Goal: Transaction & Acquisition: Purchase product/service

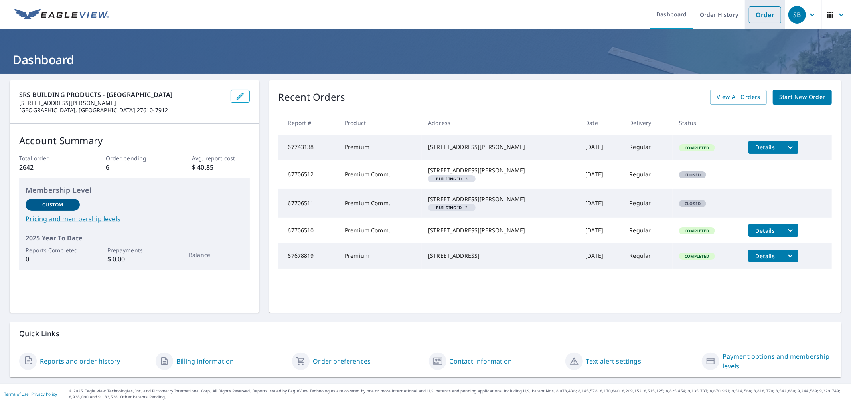
click at [759, 14] on link "Order" at bounding box center [765, 14] width 32 height 17
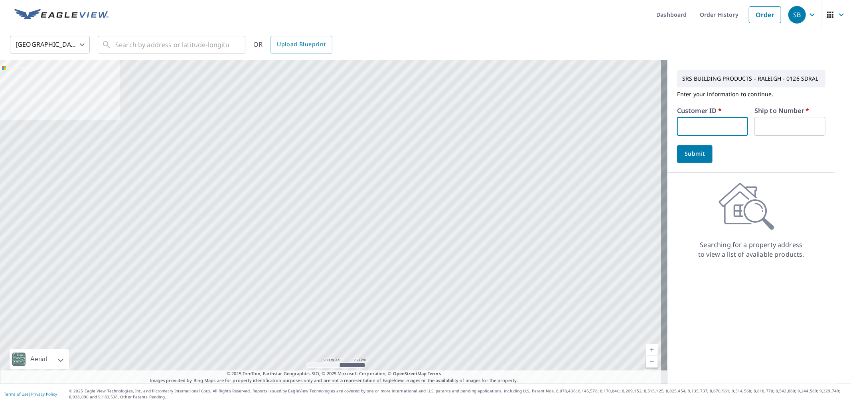
click at [700, 121] on input "text" at bounding box center [712, 126] width 71 height 19
type input "s062095"
click at [772, 131] on input "text" at bounding box center [790, 126] width 71 height 19
type input "1"
click at [201, 42] on input "text" at bounding box center [172, 45] width 114 height 22
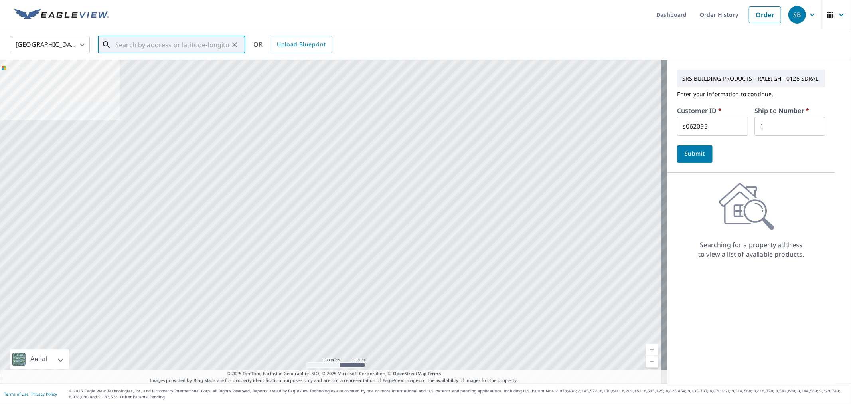
paste input "[STREET_ADDRESS][PERSON_NAME]"
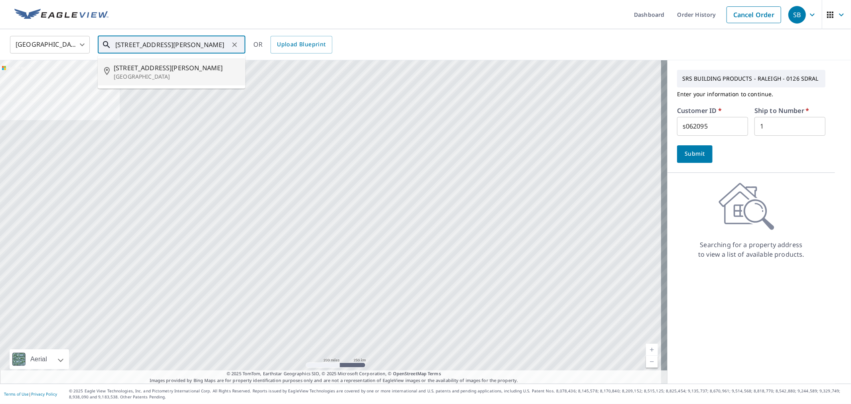
click at [168, 68] on span "[STREET_ADDRESS][PERSON_NAME]" at bounding box center [176, 68] width 125 height 10
type input "[STREET_ADDRESS][PERSON_NAME]"
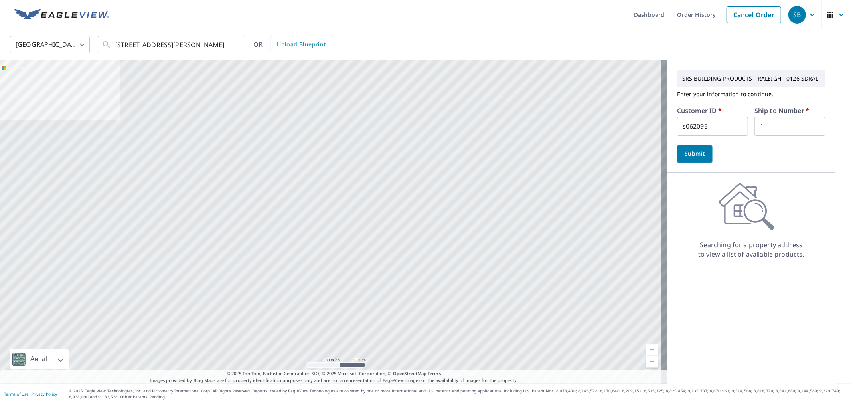
scroll to position [0, 0]
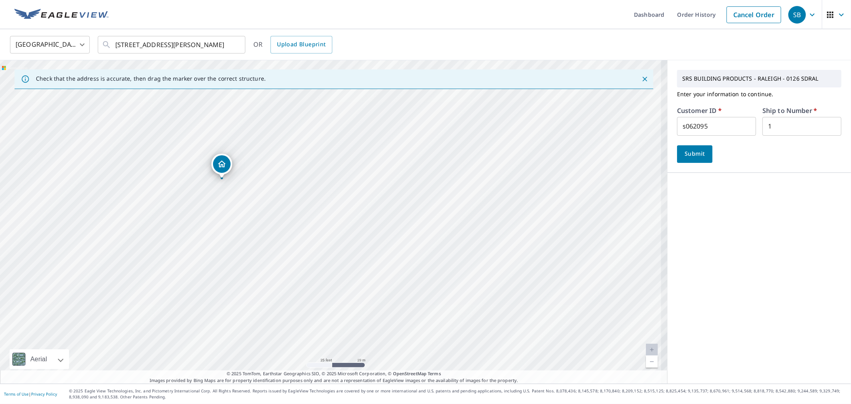
drag, startPoint x: 293, startPoint y: 206, endPoint x: 314, endPoint y: 206, distance: 21.2
click at [314, 206] on div "[STREET_ADDRESS][PERSON_NAME]" at bounding box center [334, 221] width 668 height 323
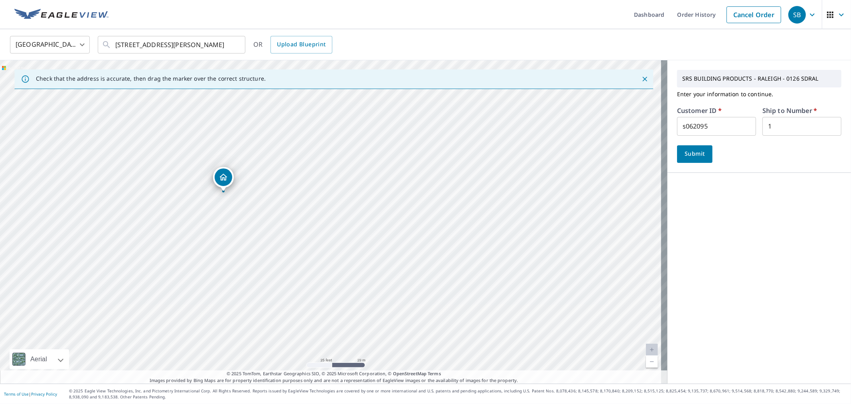
click at [699, 154] on span "Submit" at bounding box center [695, 154] width 23 height 10
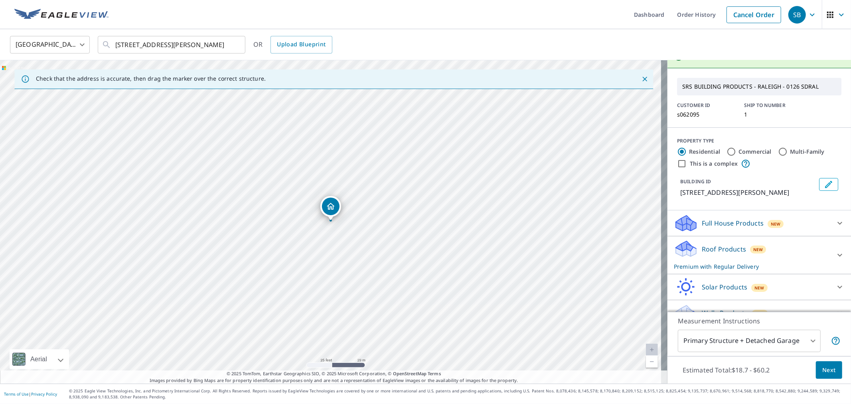
scroll to position [29, 0]
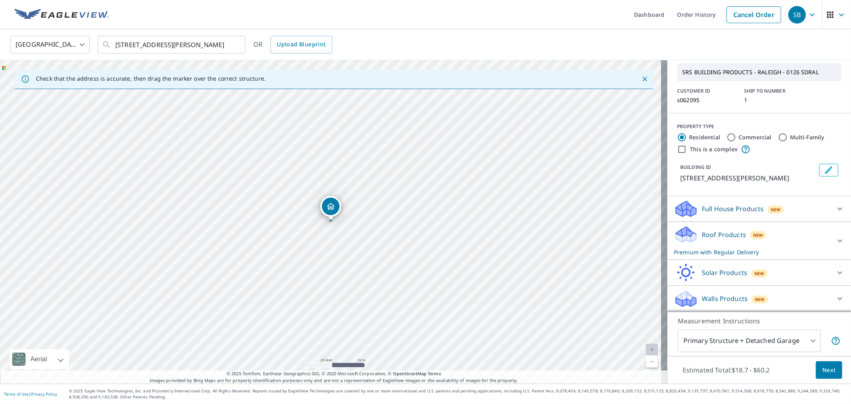
click at [827, 373] on span "Next" at bounding box center [830, 370] width 14 height 10
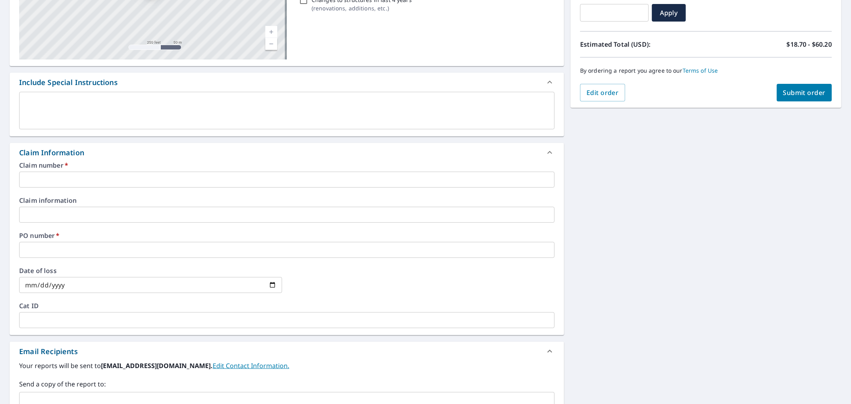
scroll to position [177, 0]
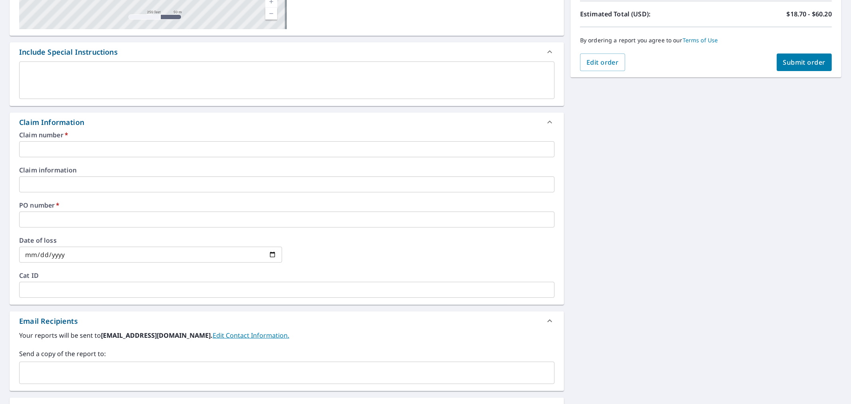
click at [105, 150] on input "text" at bounding box center [287, 149] width 536 height 16
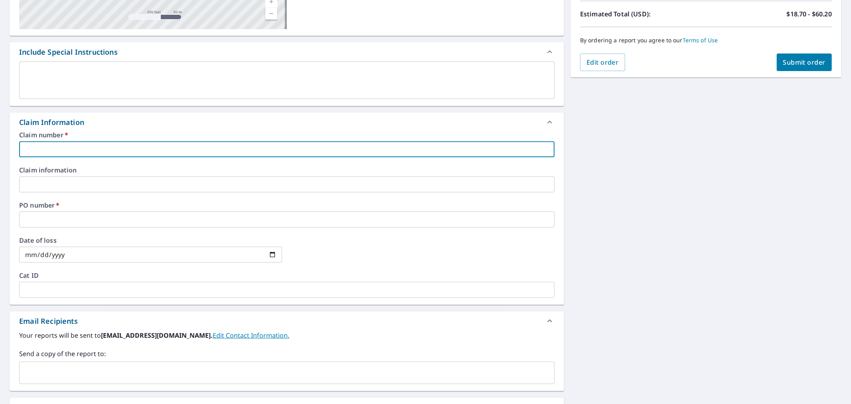
paste input "[PERSON_NAME][EMAIL_ADDRESS][DOMAIN_NAME]"
type input "[PERSON_NAME][EMAIL_ADDRESS][DOMAIN_NAME]"
checkbox input "true"
type input "[PERSON_NAME][EMAIL_ADDRESS][DOMAIN_NAME]"
click at [94, 220] on input "text" at bounding box center [287, 220] width 536 height 16
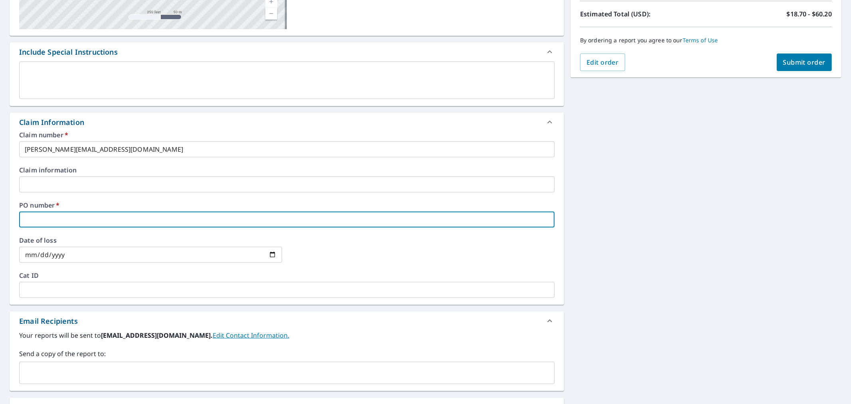
paste input "[PERSON_NAME][EMAIL_ADDRESS][DOMAIN_NAME]"
type input "[PERSON_NAME][EMAIL_ADDRESS][DOMAIN_NAME]"
checkbox input "true"
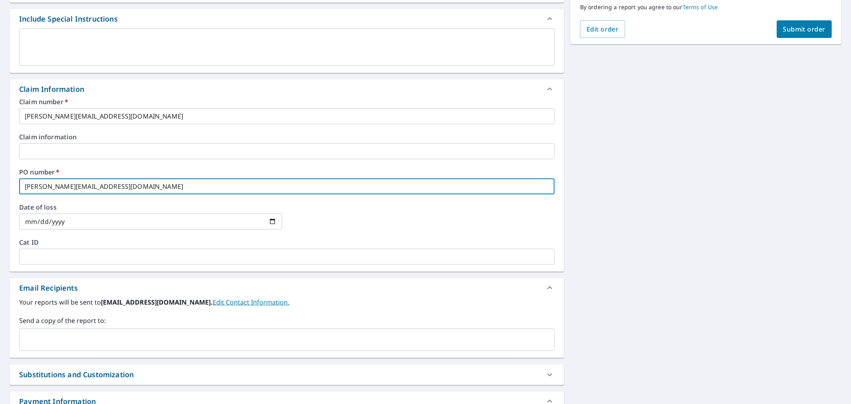
scroll to position [276, 0]
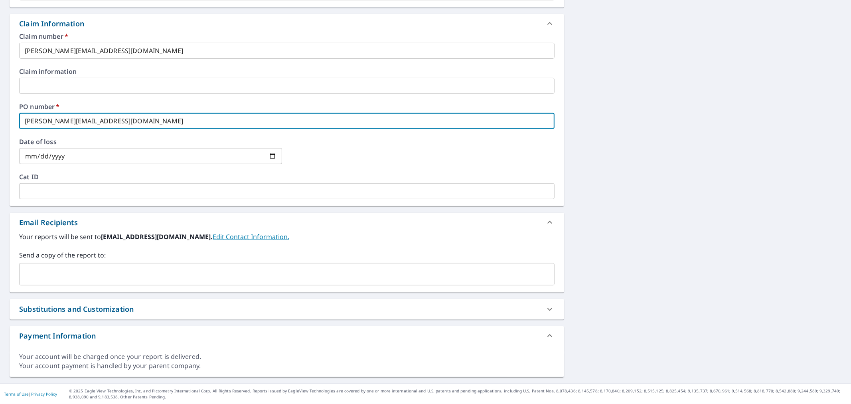
type input "[PERSON_NAME][EMAIL_ADDRESS][DOMAIN_NAME]"
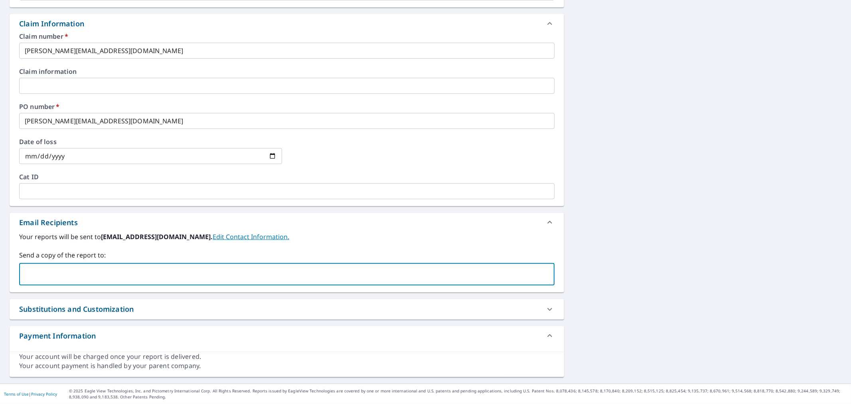
drag, startPoint x: 57, startPoint y: 273, endPoint x: 69, endPoint y: 275, distance: 12.2
click at [58, 273] on input "text" at bounding box center [281, 274] width 516 height 15
paste input "[PERSON_NAME][EMAIL_ADDRESS][DOMAIN_NAME]"
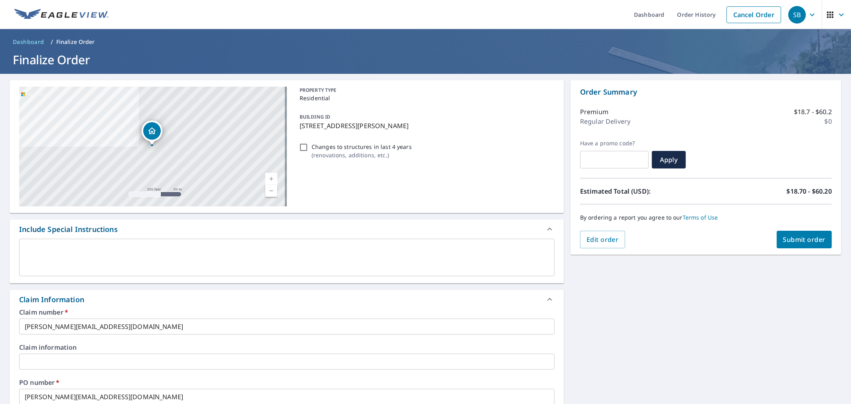
type input "[PERSON_NAME][EMAIL_ADDRESS][DOMAIN_NAME]"
click at [791, 236] on span "Submit order" at bounding box center [804, 239] width 43 height 9
checkbox input "true"
